Goal: Transaction & Acquisition: Purchase product/service

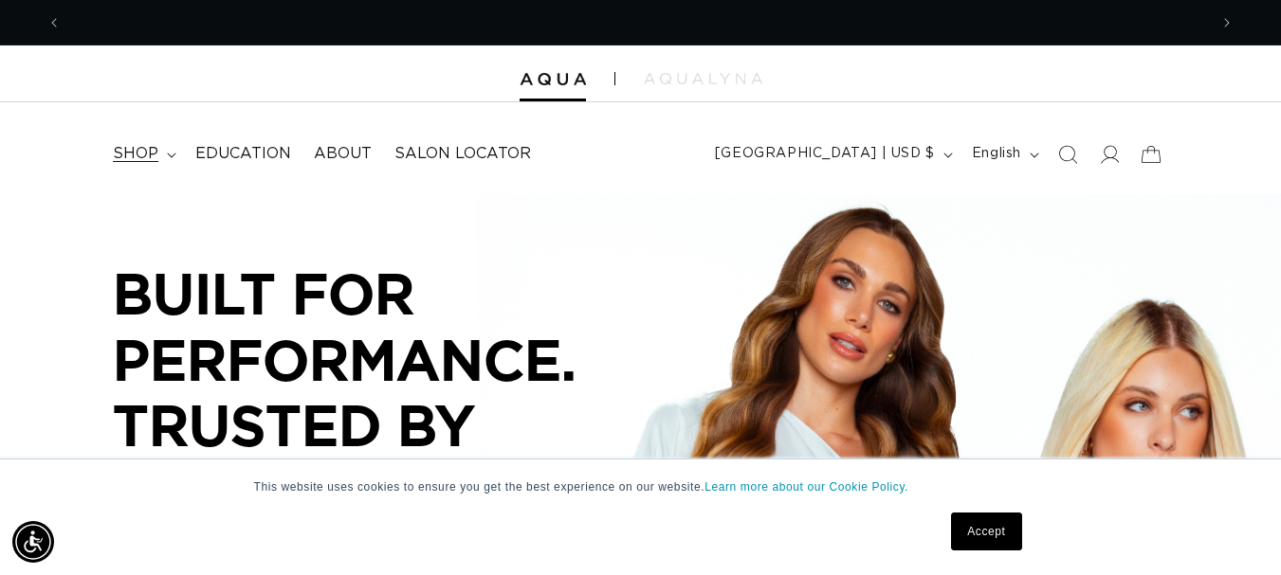
scroll to position [0, 1146]
click at [131, 152] on span "shop" at bounding box center [136, 154] width 46 height 20
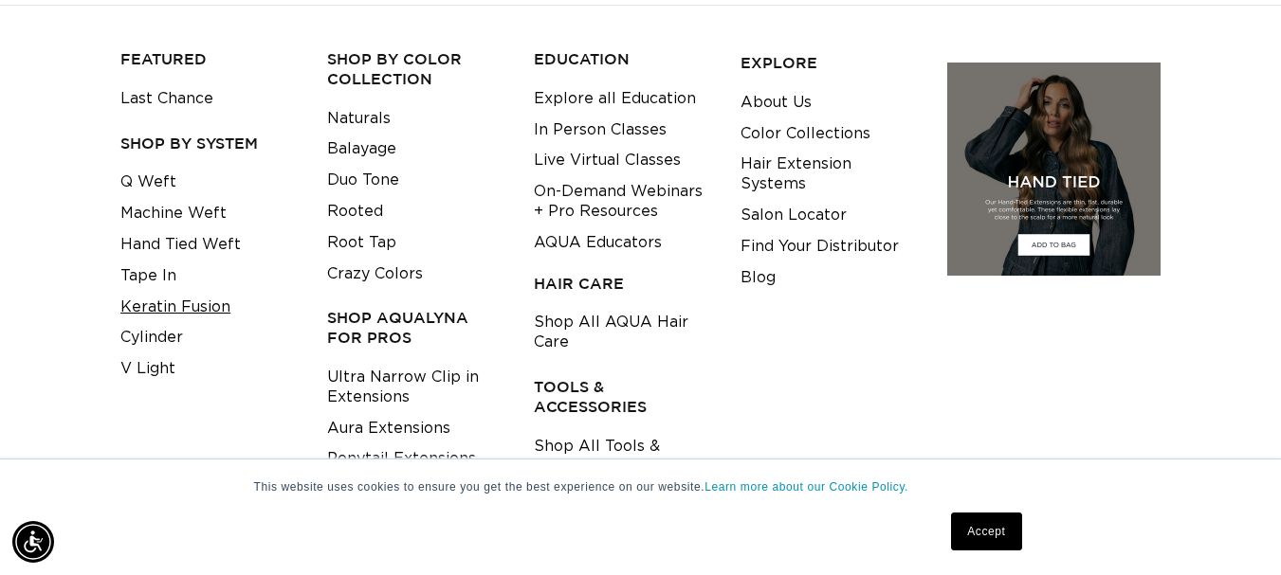
click at [197, 302] on link "Keratin Fusion" at bounding box center [175, 307] width 110 height 31
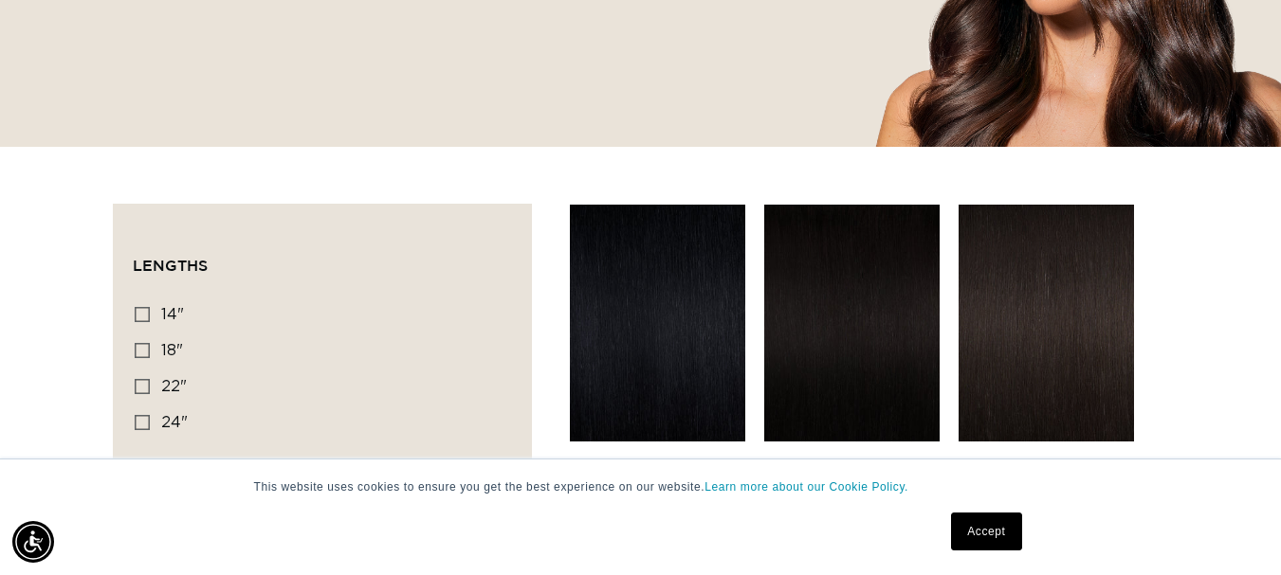
scroll to position [0, 1146]
click at [139, 351] on icon at bounding box center [142, 350] width 15 height 15
click at [139, 351] on input "18" 18" (47 products)" at bounding box center [142, 350] width 15 height 15
checkbox input "true"
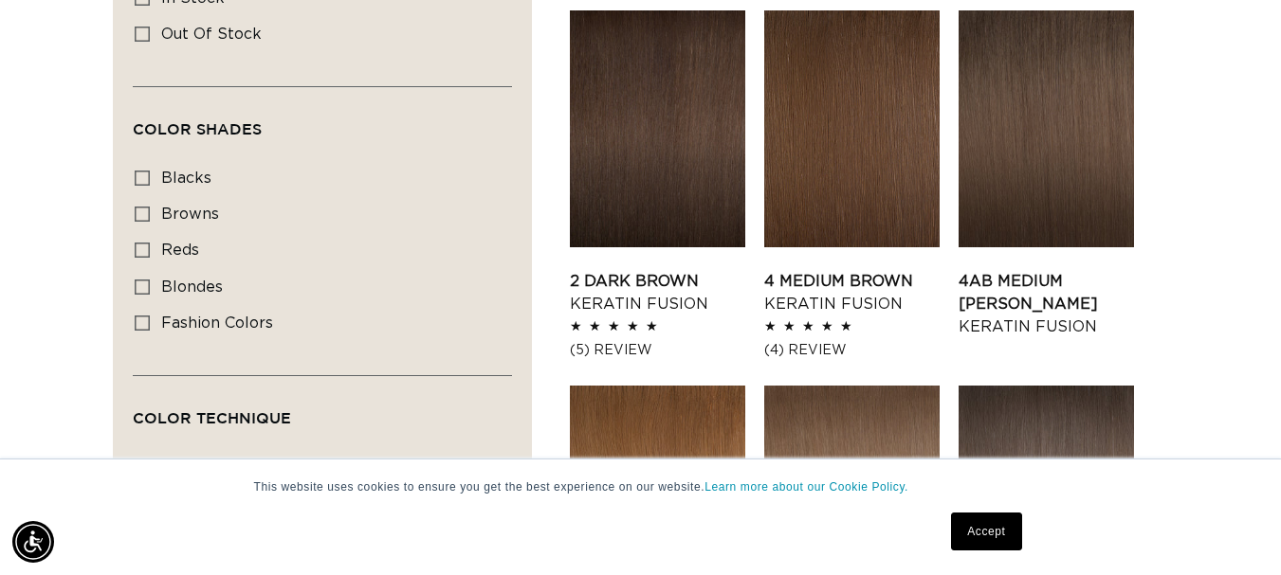
scroll to position [0, 1146]
click at [148, 284] on icon at bounding box center [142, 287] width 15 height 15
click at [148, 284] on input "blondes blondes (28 products)" at bounding box center [142, 287] width 15 height 15
checkbox input "true"
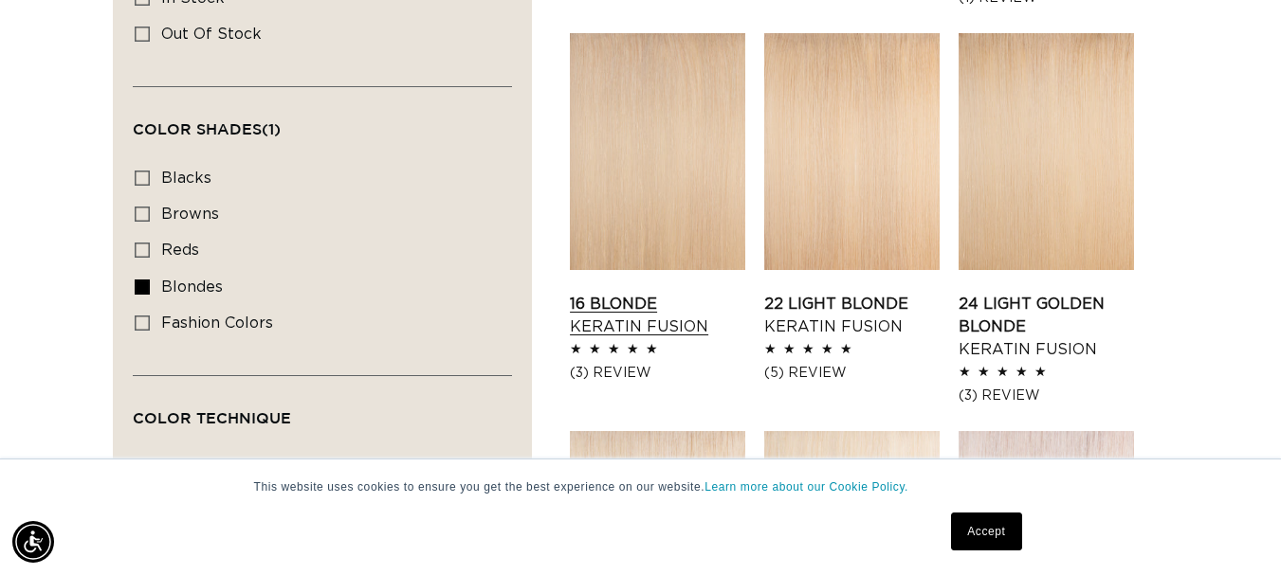
click at [610, 293] on link "16 Blonde Keratin Fusion" at bounding box center [657, 316] width 175 height 46
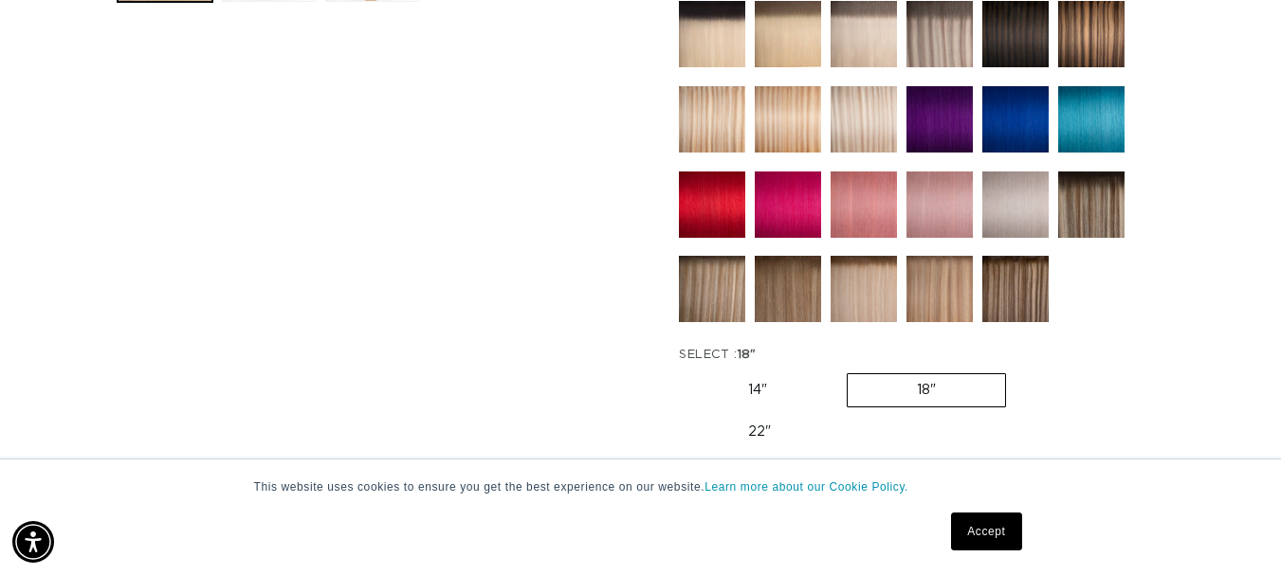
scroll to position [0, 1146]
click at [925, 386] on label "18" Variant sold out or unavailable" at bounding box center [926, 390] width 159 height 34
click at [847, 371] on input "18" Variant sold out or unavailable" at bounding box center [846, 370] width 1 height 1
click at [983, 529] on link "Accept" at bounding box center [986, 532] width 70 height 38
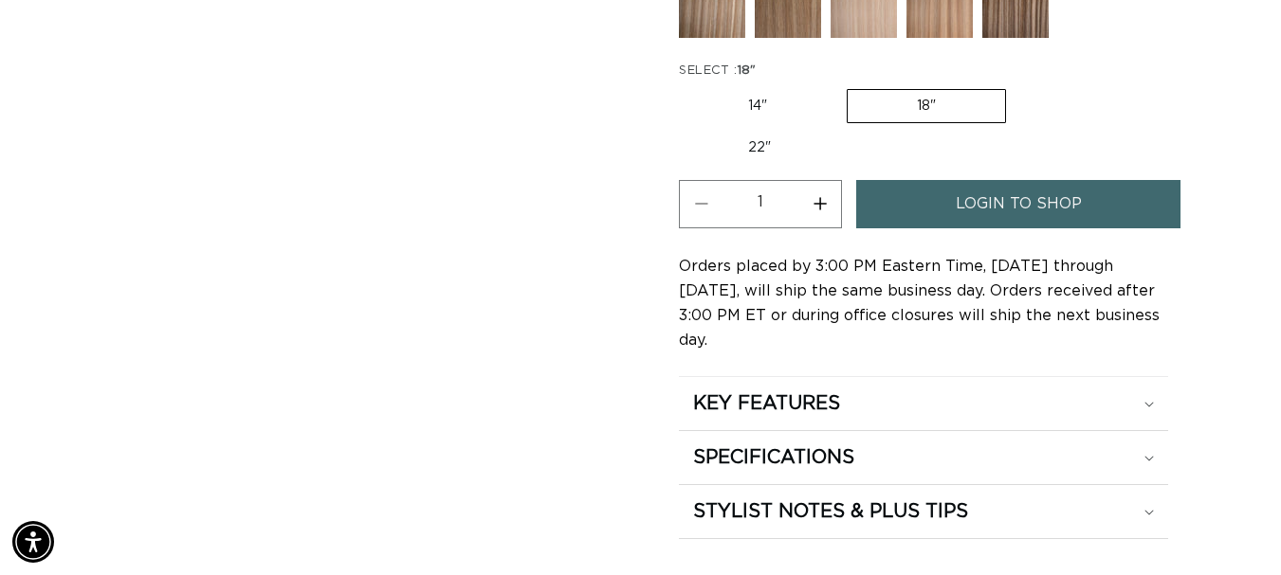
click at [1025, 216] on span "login to shop" at bounding box center [1019, 204] width 126 height 48
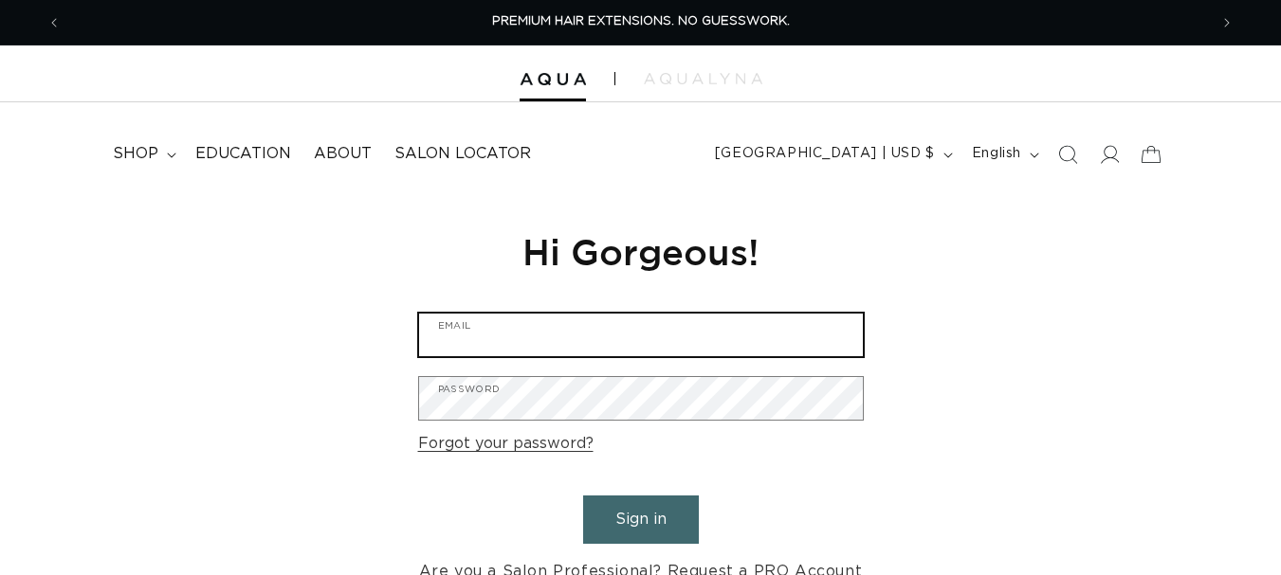
type input "bethfisherexp@gmail.com"
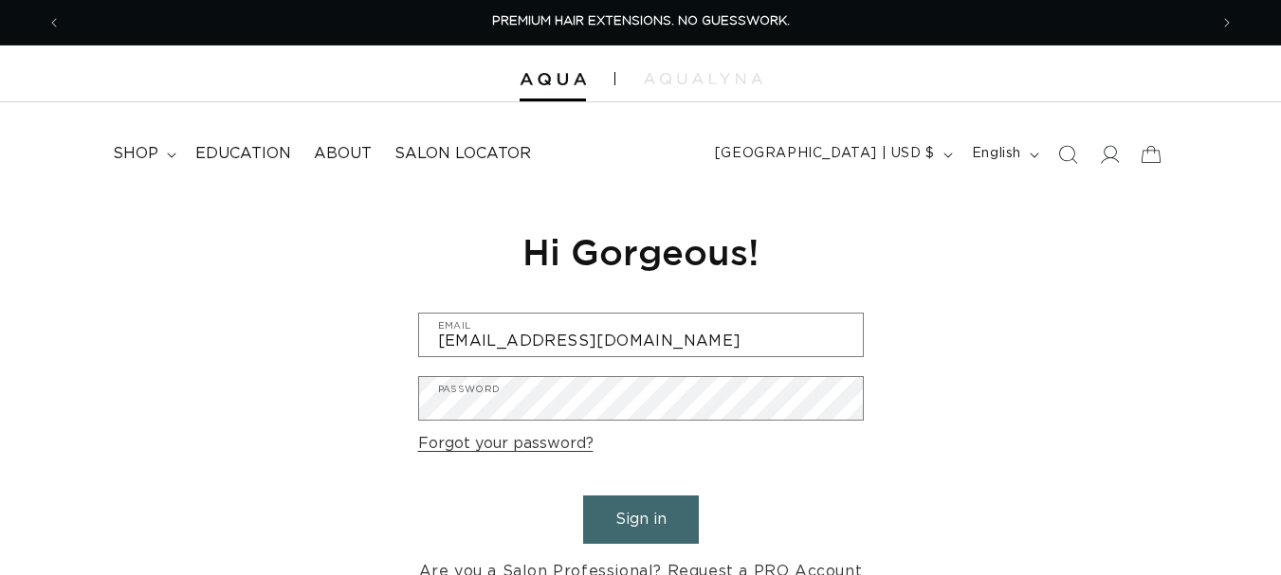
click at [621, 521] on button "Sign in" at bounding box center [641, 520] width 116 height 48
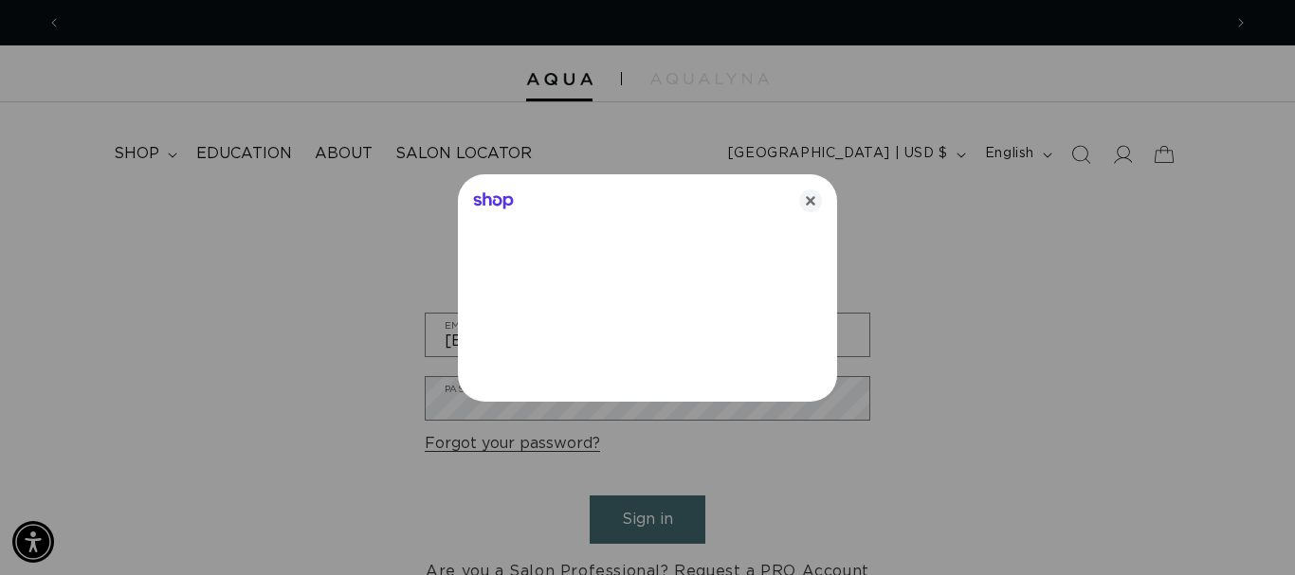
scroll to position [0, 1160]
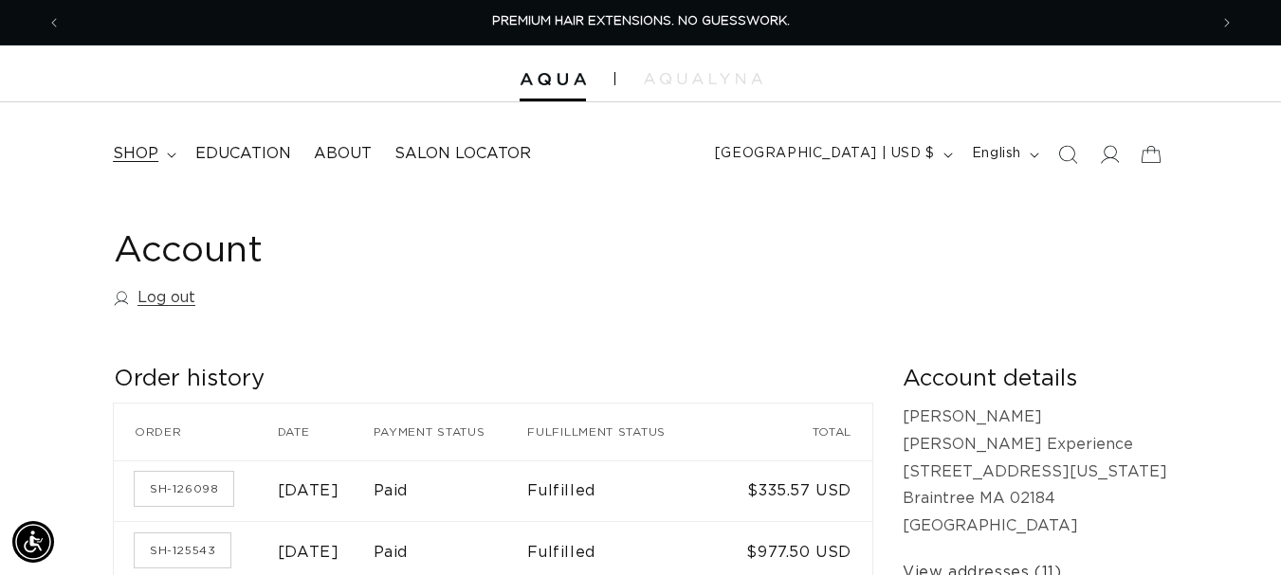
click at [136, 146] on span "shop" at bounding box center [136, 154] width 46 height 20
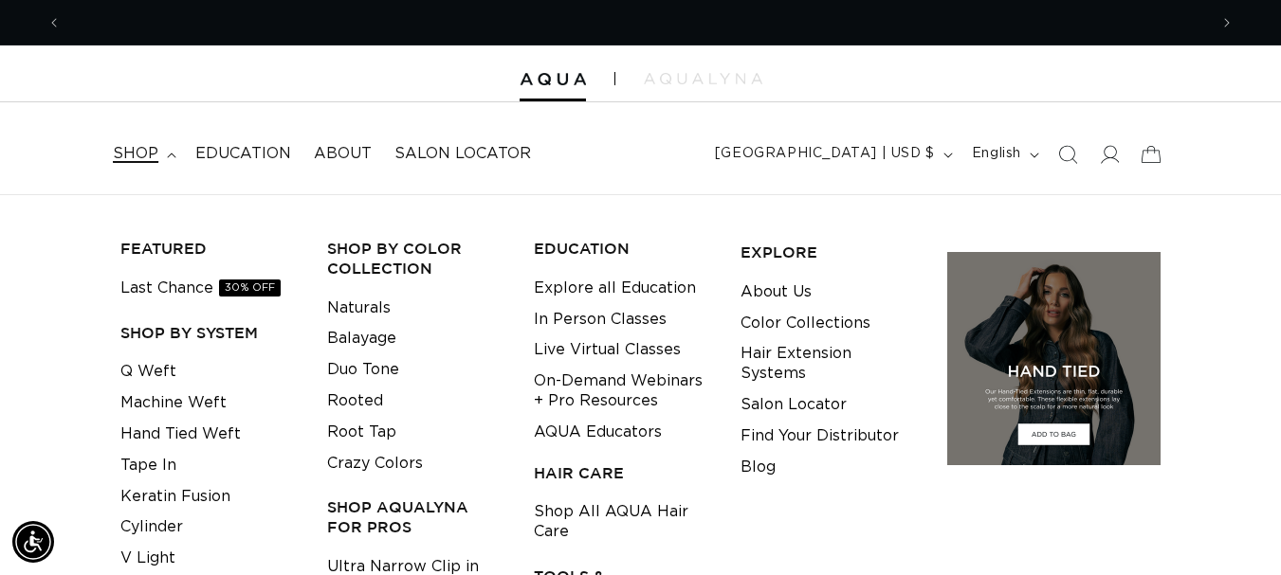
scroll to position [0, 1146]
click at [168, 497] on link "Keratin Fusion" at bounding box center [175, 497] width 110 height 31
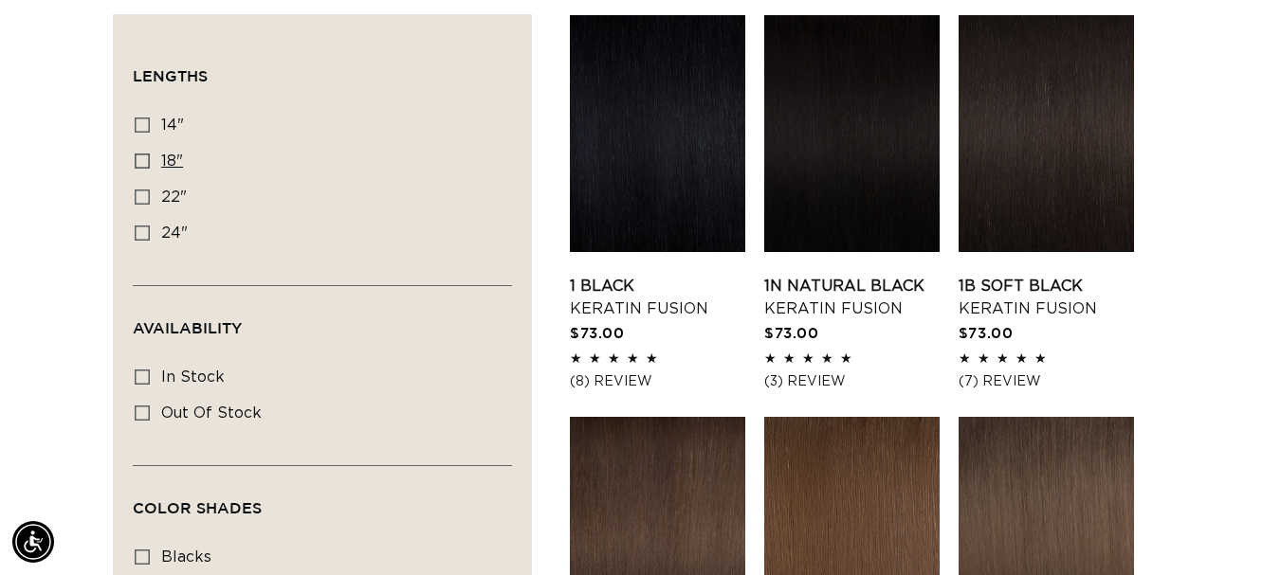
scroll to position [0, 1146]
click at [142, 156] on icon at bounding box center [142, 161] width 15 height 15
click at [142, 156] on input "18" 18" (47 products)" at bounding box center [142, 161] width 15 height 15
checkbox input "true"
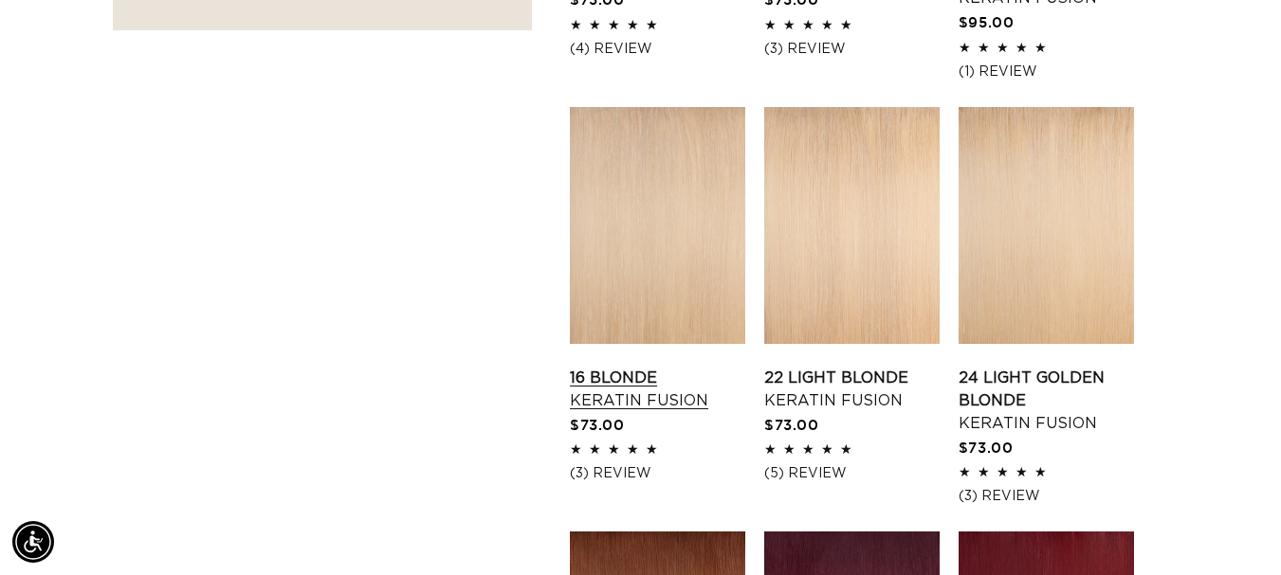
scroll to position [0, 2292]
click at [667, 367] on link "16 Blonde Keratin Fusion" at bounding box center [657, 390] width 175 height 46
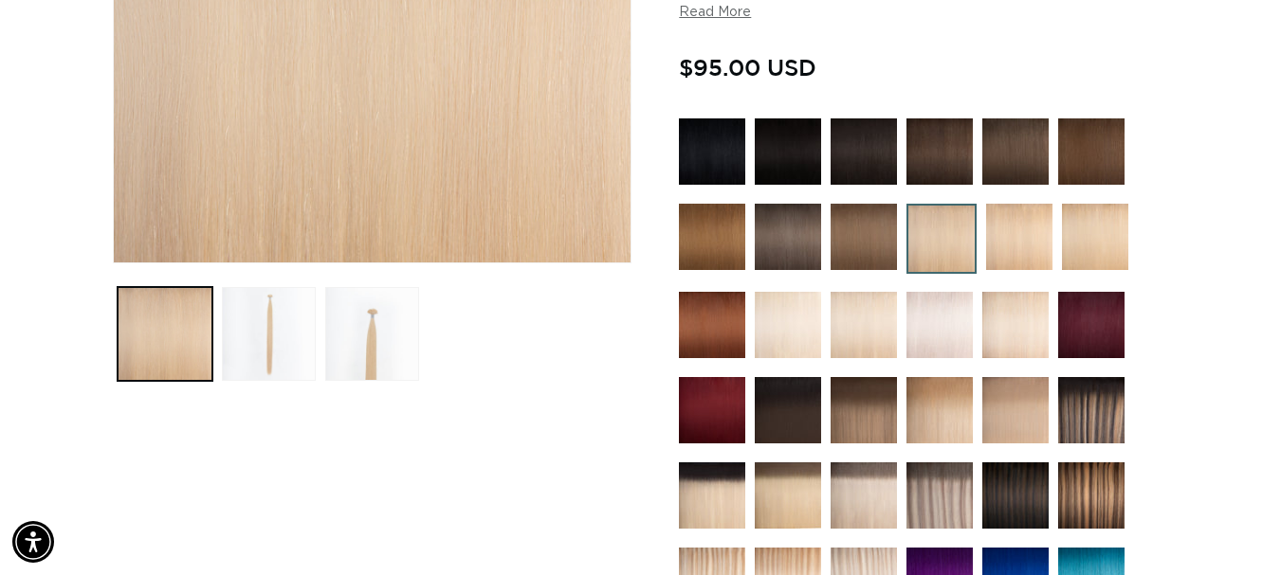
scroll to position [0, 1146]
